Goal: Find contact information: Find contact information

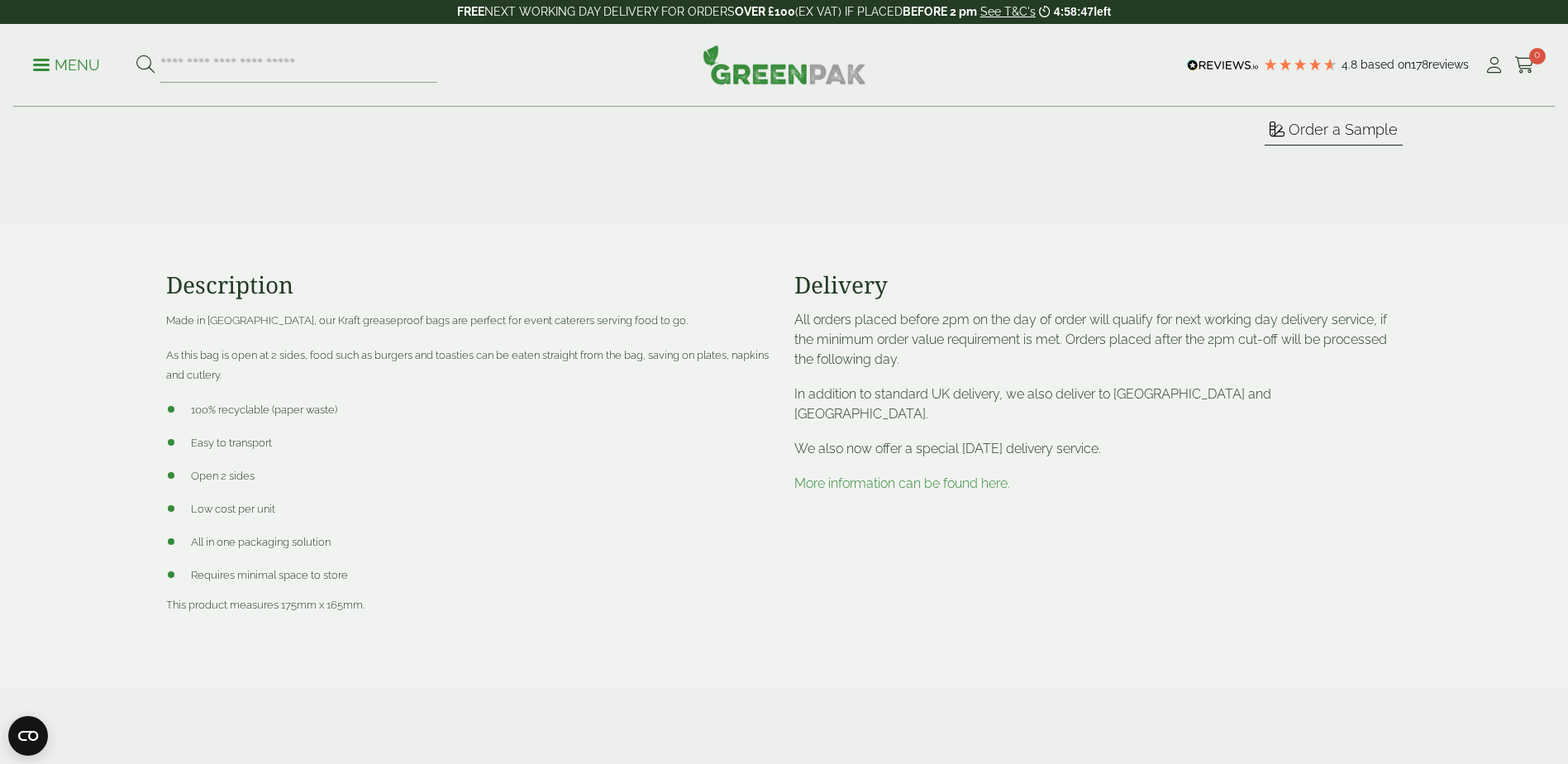
scroll to position [661, 0]
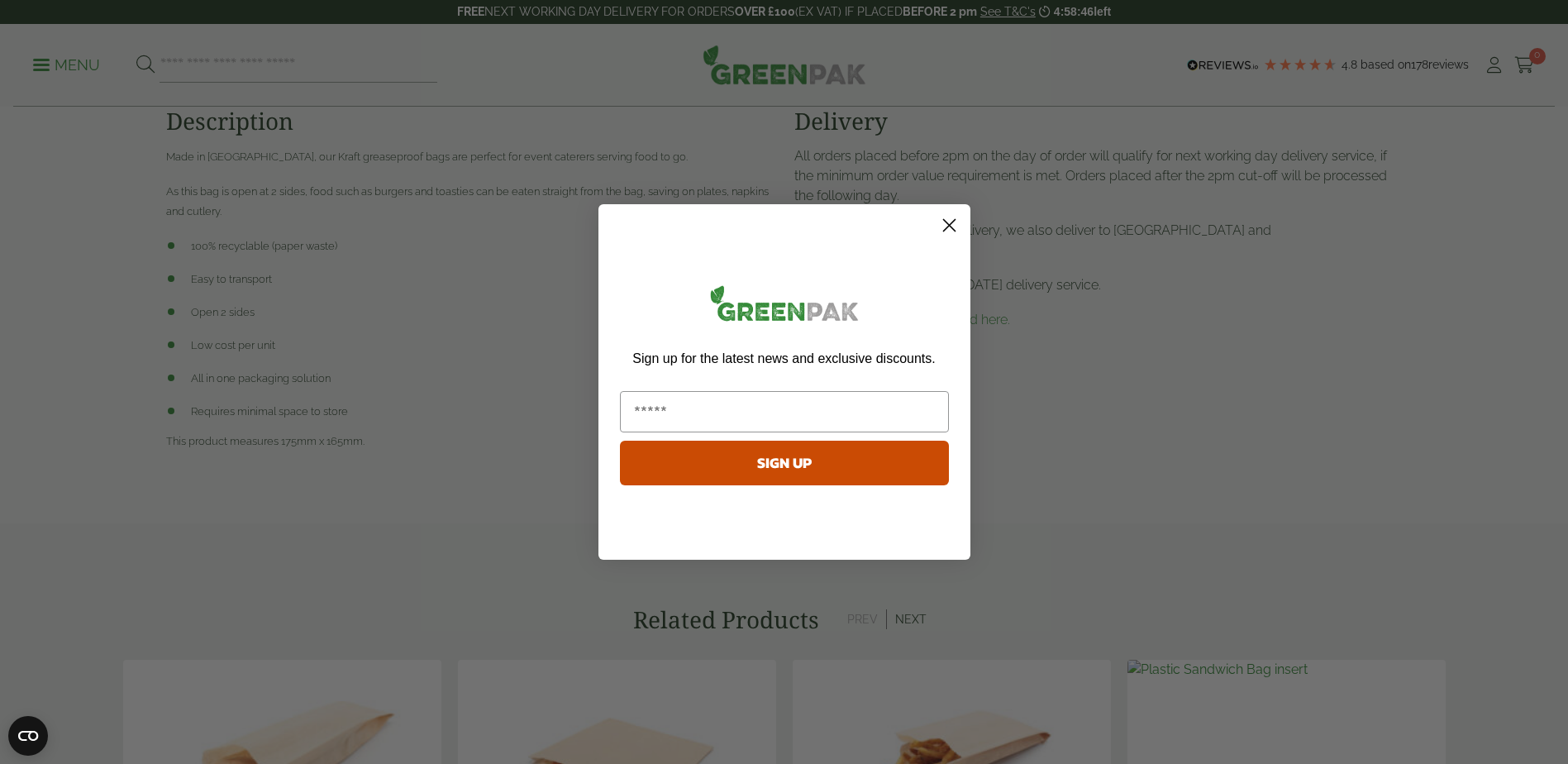
click at [957, 225] on circle "Close dialog" at bounding box center [948, 225] width 27 height 27
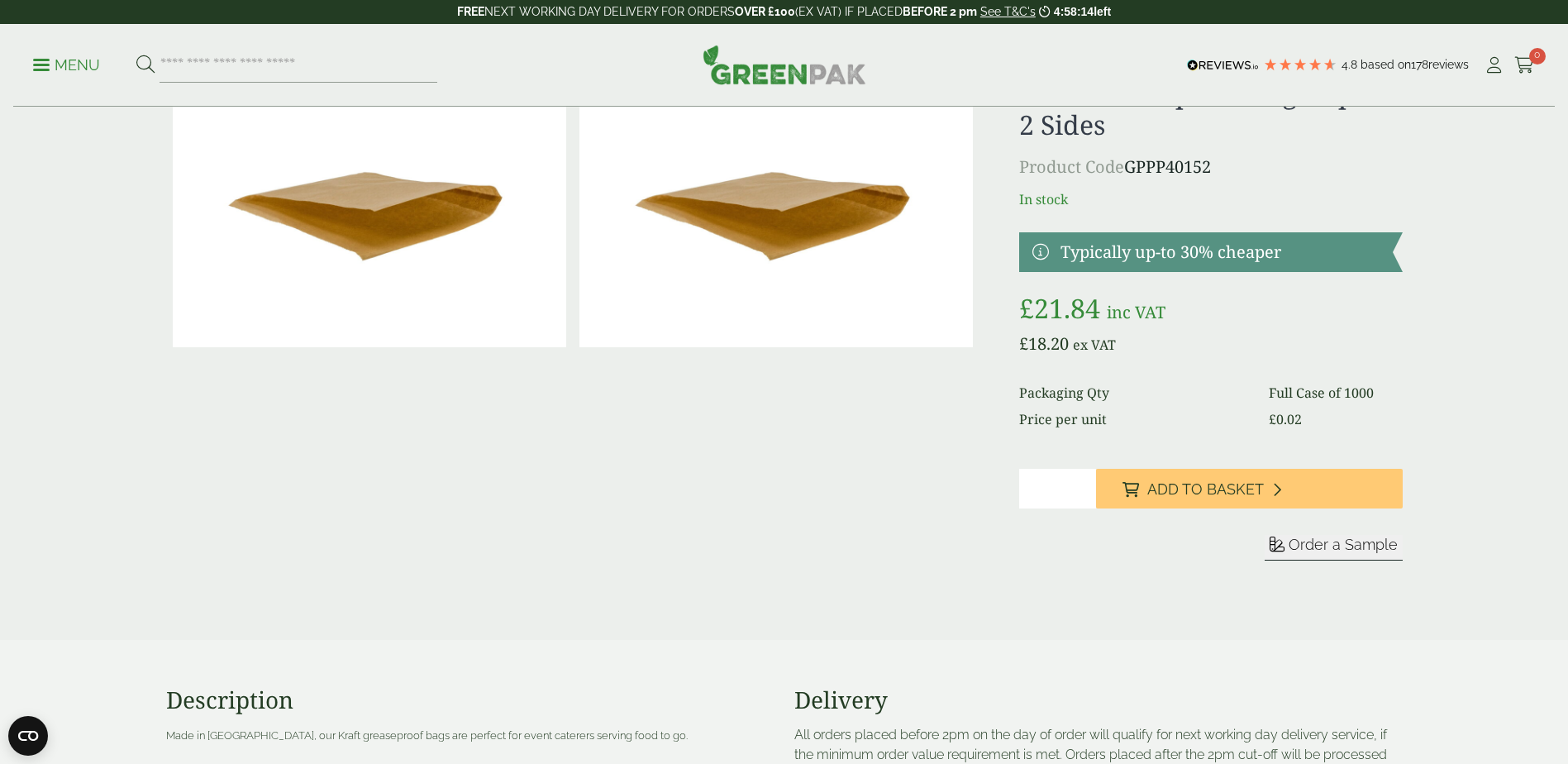
scroll to position [0, 0]
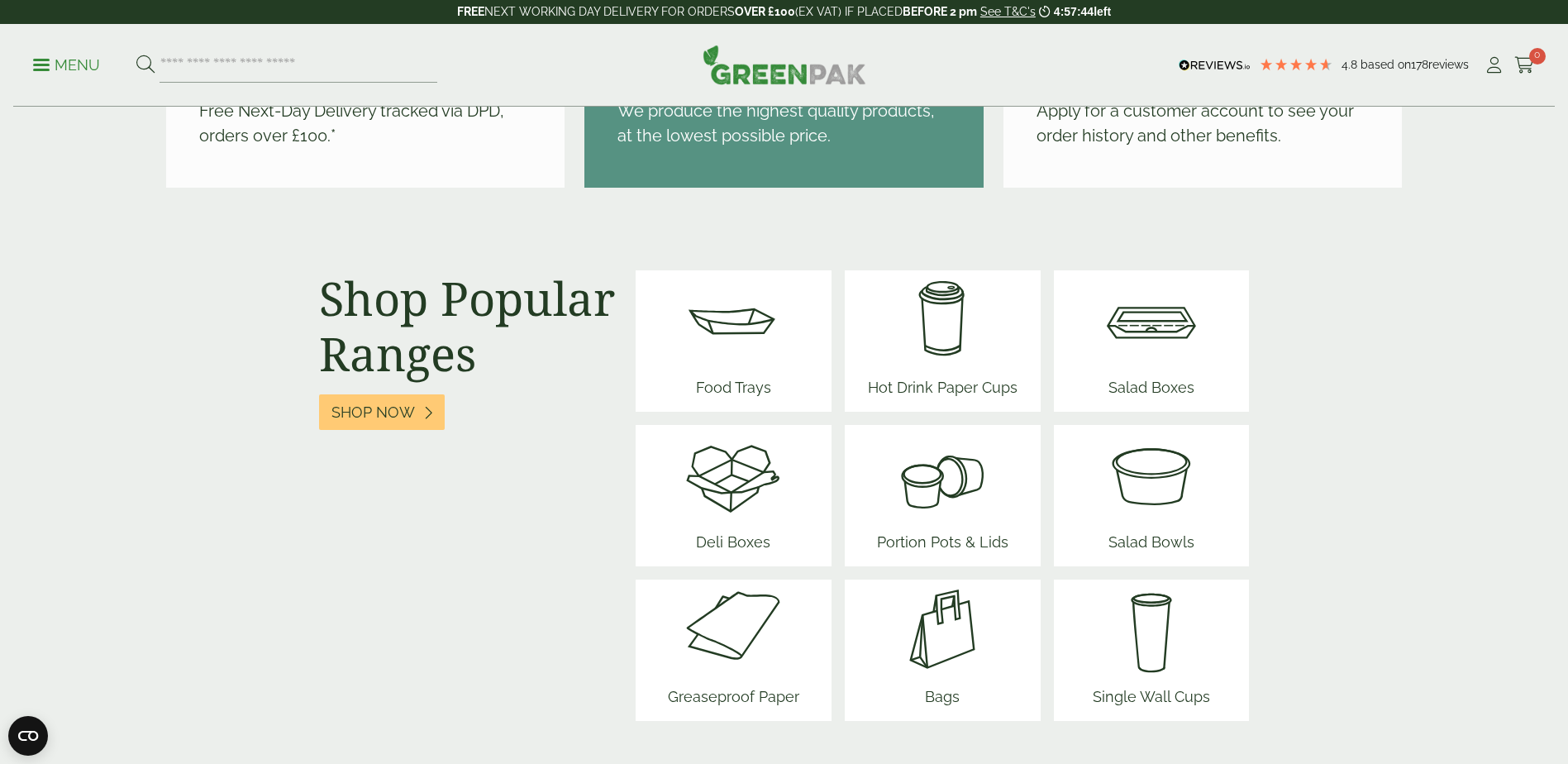
scroll to position [2066, 0]
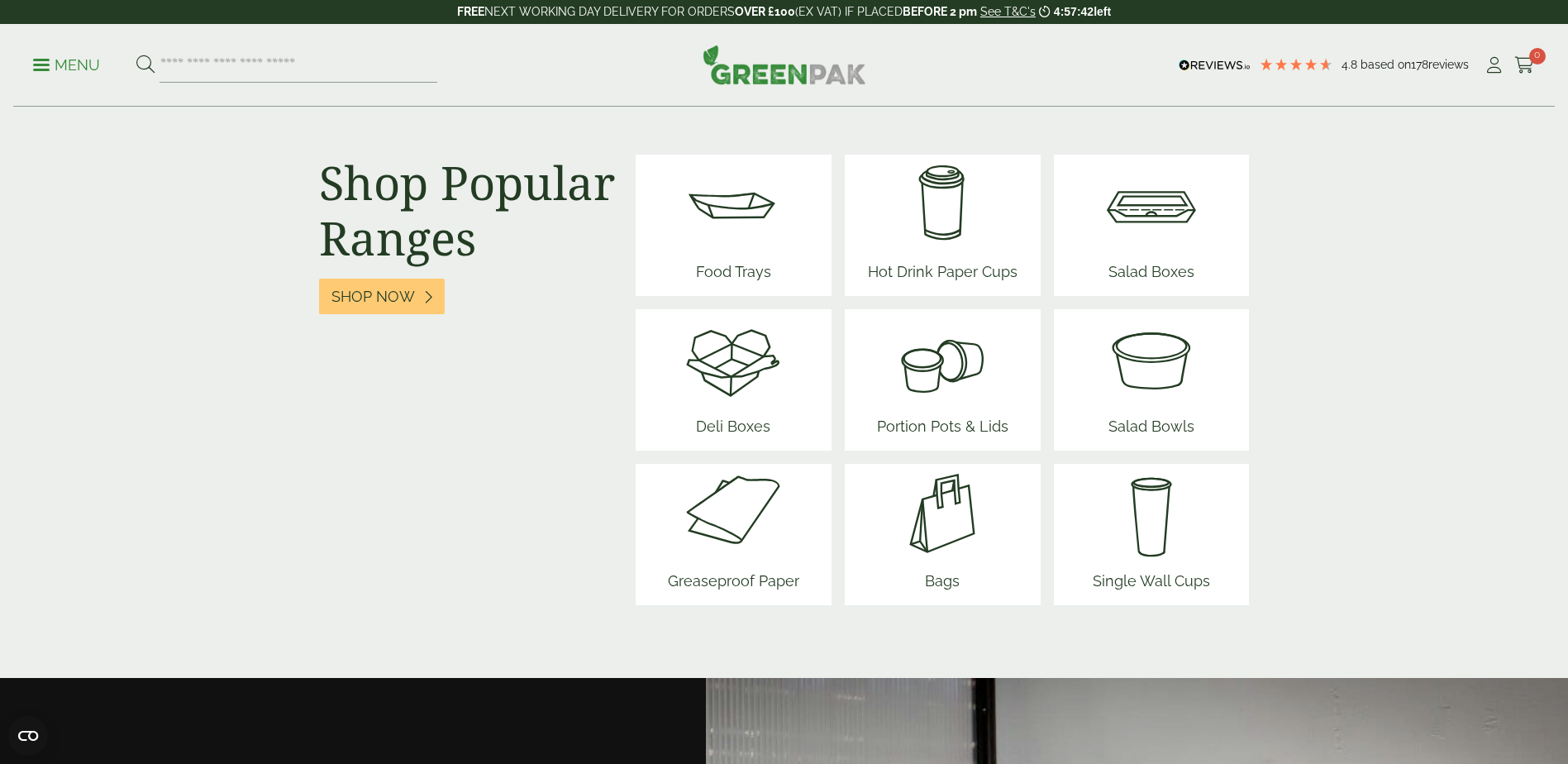
click at [794, 546] on img at bounding box center [733, 512] width 145 height 99
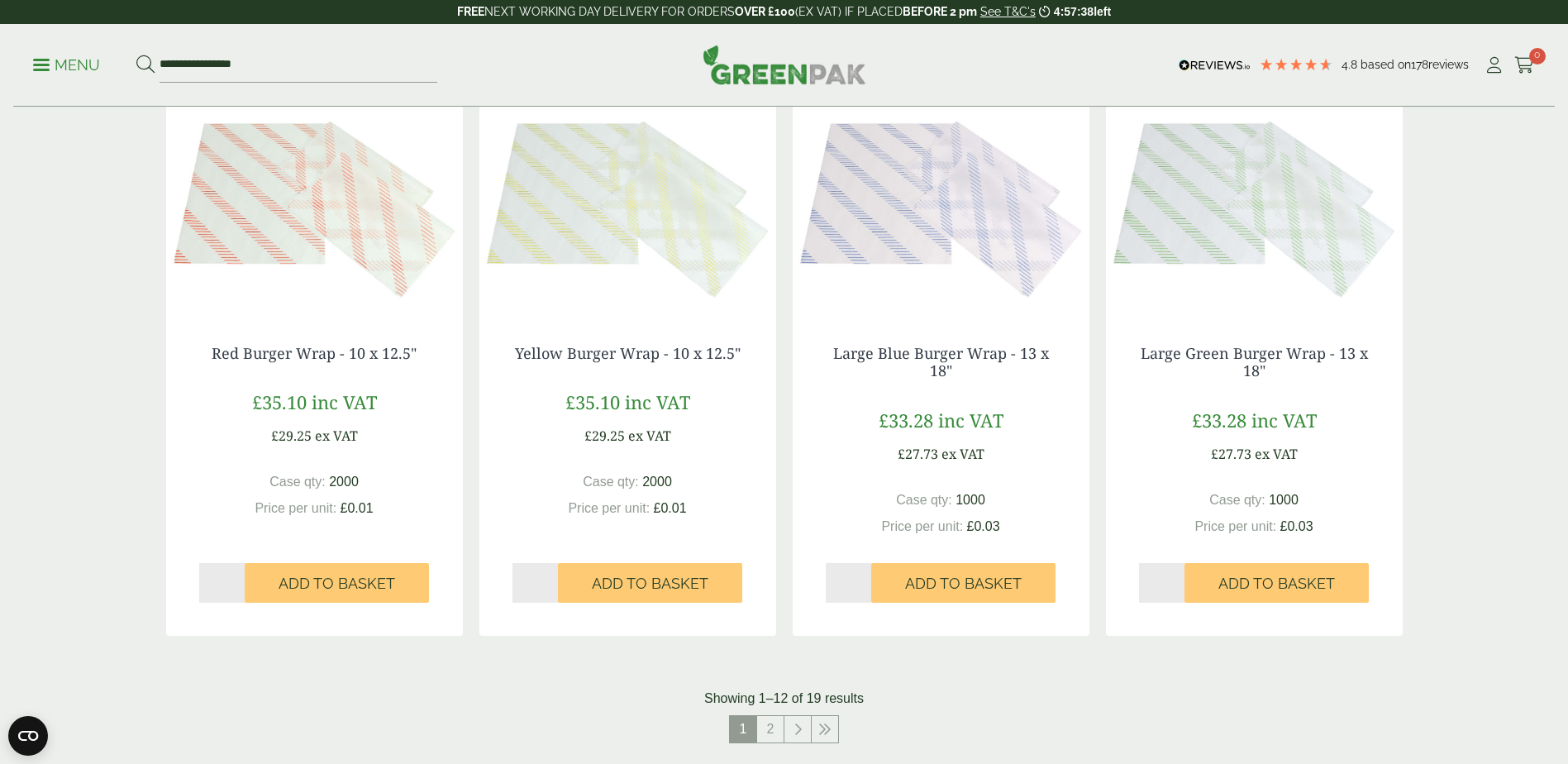
scroll to position [1819, 0]
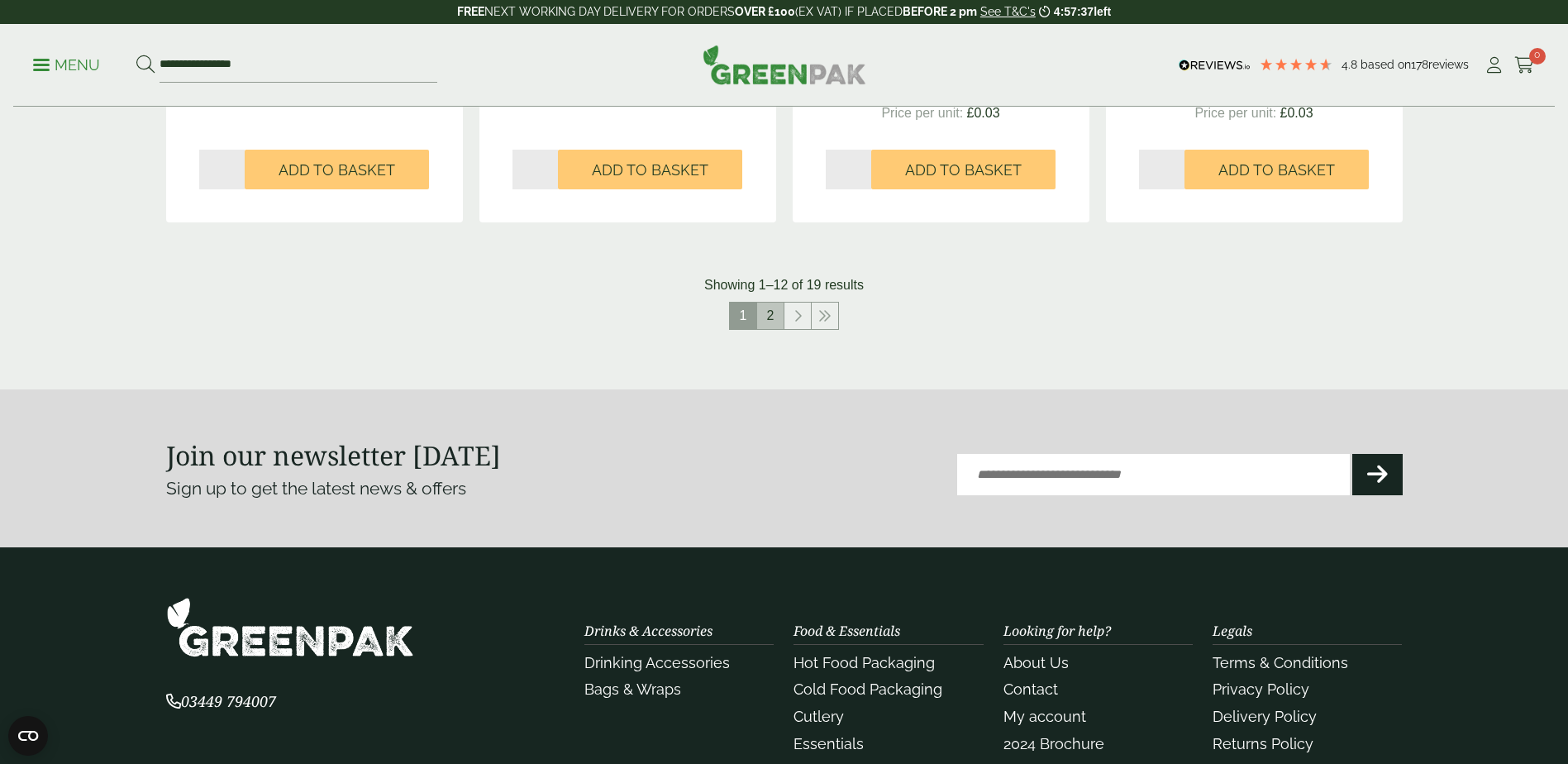
click at [773, 311] on link "2" at bounding box center [771, 316] width 27 height 27
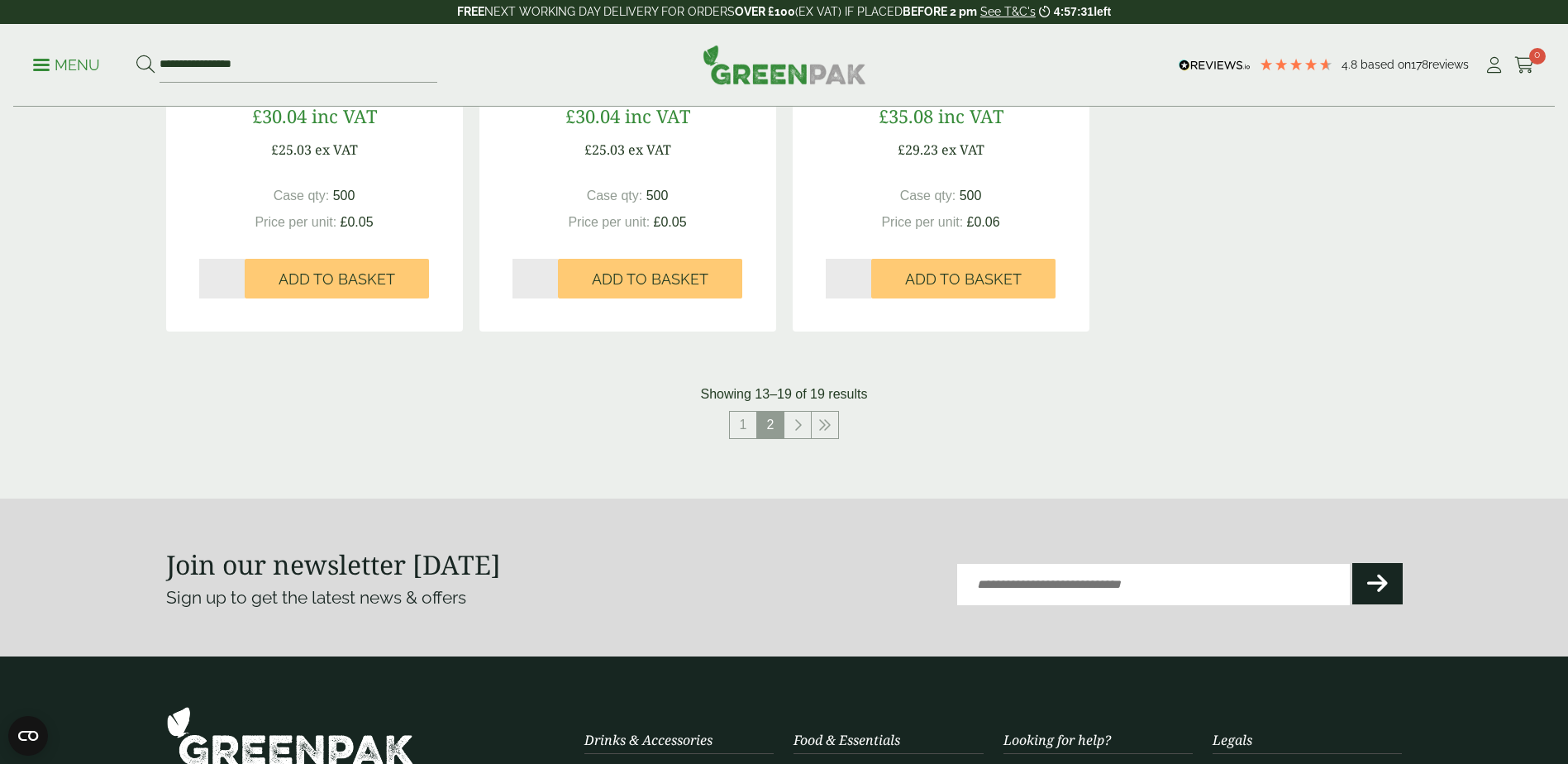
scroll to position [1322, 0]
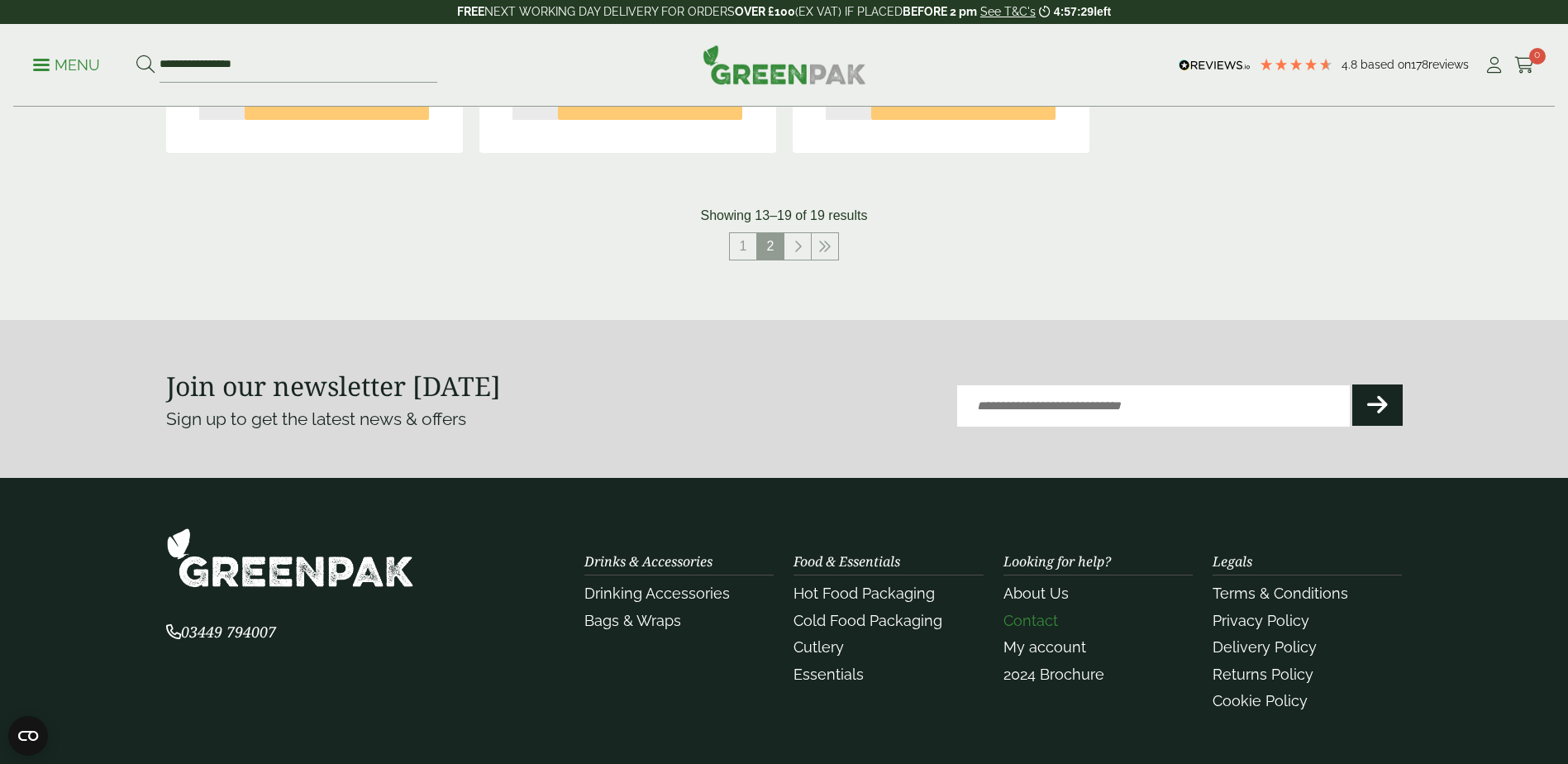
click at [1032, 616] on link "Contact" at bounding box center [1031, 620] width 55 height 17
